Goal: Information Seeking & Learning: Learn about a topic

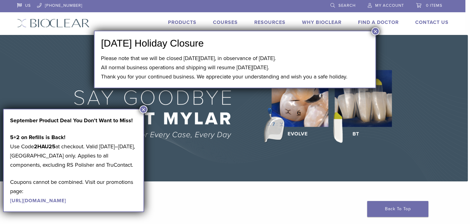
click at [374, 32] on button "×" at bounding box center [375, 31] width 8 height 8
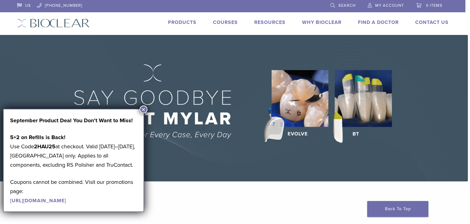
click at [146, 112] on button "×" at bounding box center [143, 109] width 8 height 8
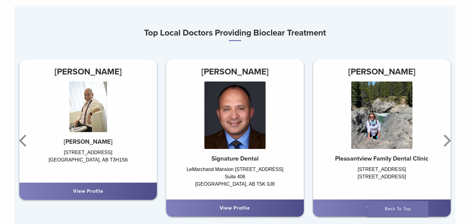
scroll to position [353, 0]
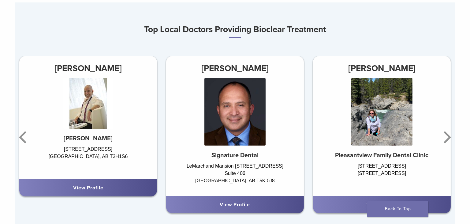
click at [455, 143] on div "[PERSON_NAME] Pleasantview Family Dental Clinic [STREET_ADDRESS] View Profile" at bounding box center [381, 137] width 147 height 162
click at [449, 135] on icon "Next" at bounding box center [446, 137] width 7 height 12
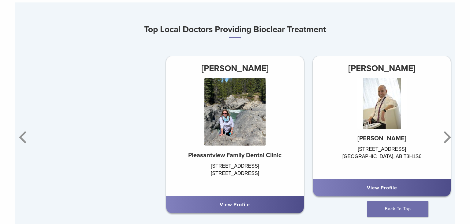
click at [442, 137] on icon "Next" at bounding box center [446, 137] width 12 height 37
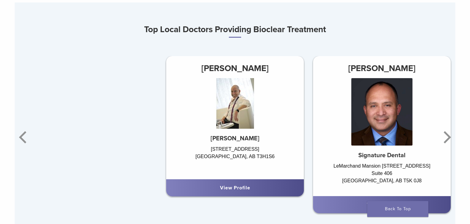
click at [447, 138] on icon "Next" at bounding box center [446, 137] width 12 height 37
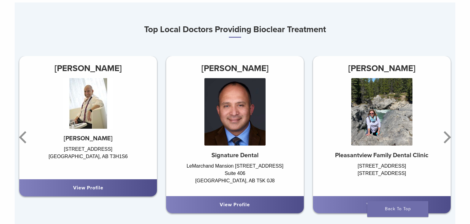
click at [447, 137] on icon "Next" at bounding box center [446, 137] width 12 height 37
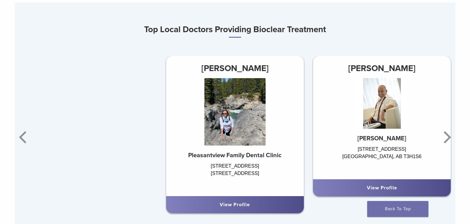
click at [443, 207] on div "[PERSON_NAME] Signature Dental LeMarchand Mansion [STREET_ADDRESS] View Profile…" at bounding box center [235, 137] width 440 height 162
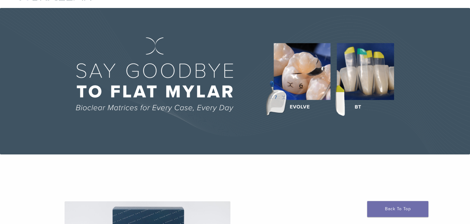
scroll to position [0, 0]
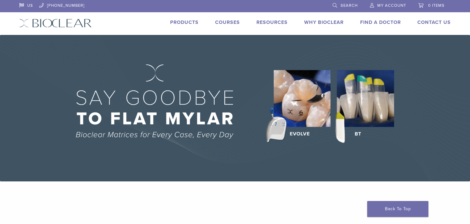
click at [324, 22] on link "Why Bioclear" at bounding box center [323, 22] width 39 height 6
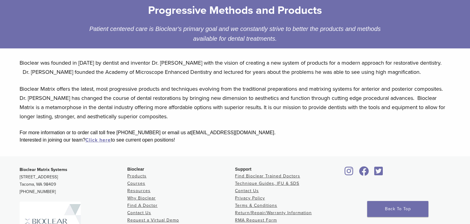
scroll to position [98, 0]
